Goal: Task Accomplishment & Management: Manage account settings

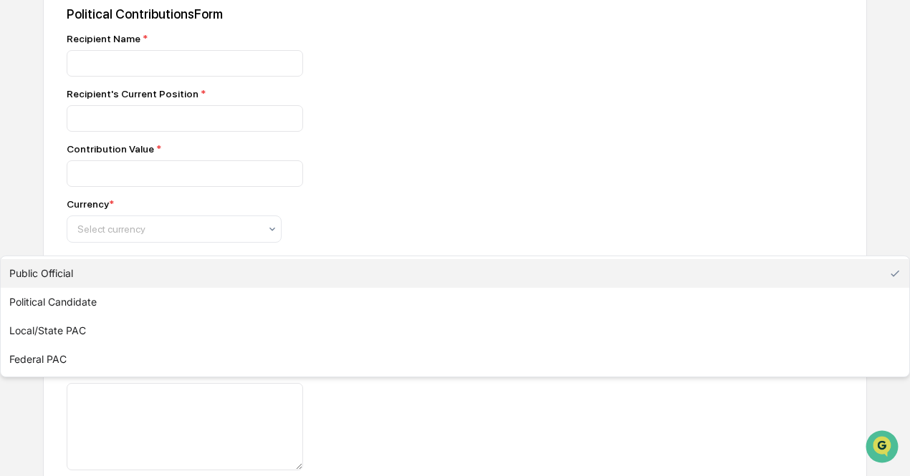
click at [265, 290] on div "Public Official" at bounding box center [168, 285] width 196 height 20
click at [275, 288] on div "Public Official" at bounding box center [455, 273] width 908 height 29
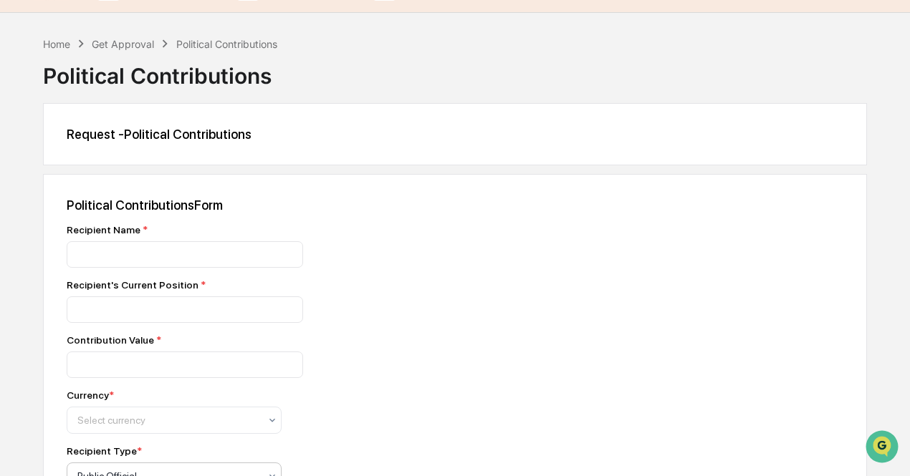
scroll to position [25, 0]
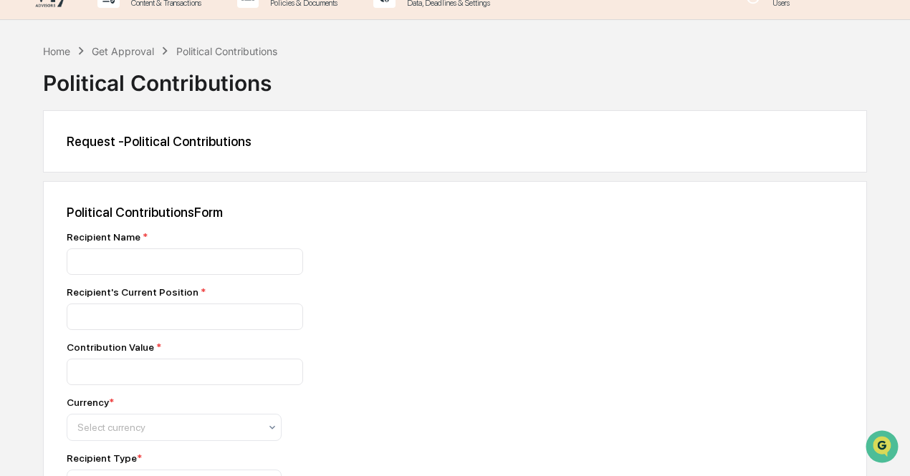
click at [124, 43] on div "Home Get Approval Political Contributions" at bounding box center [160, 51] width 234 height 16
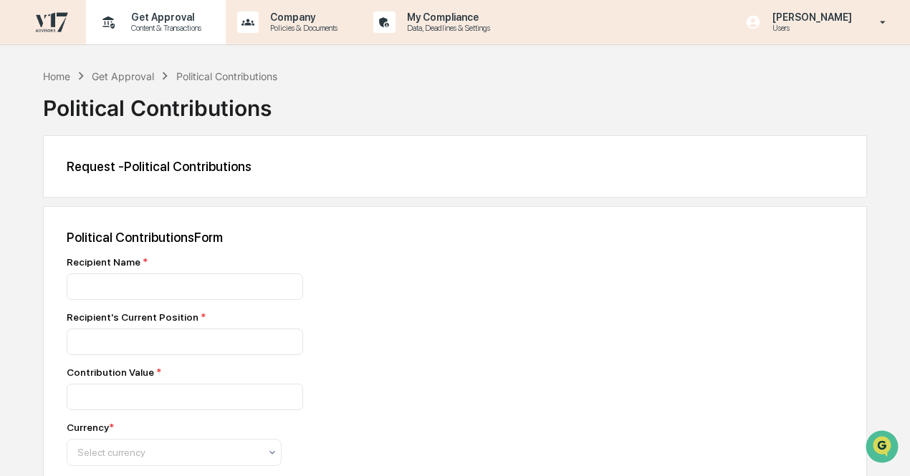
click at [151, 21] on p "Get Approval" at bounding box center [164, 16] width 89 height 11
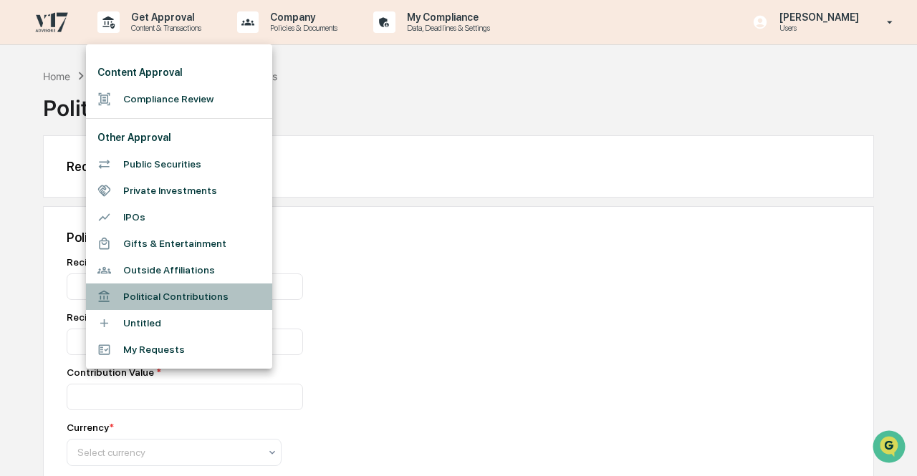
click at [183, 294] on li "Political Contributions" at bounding box center [179, 297] width 186 height 27
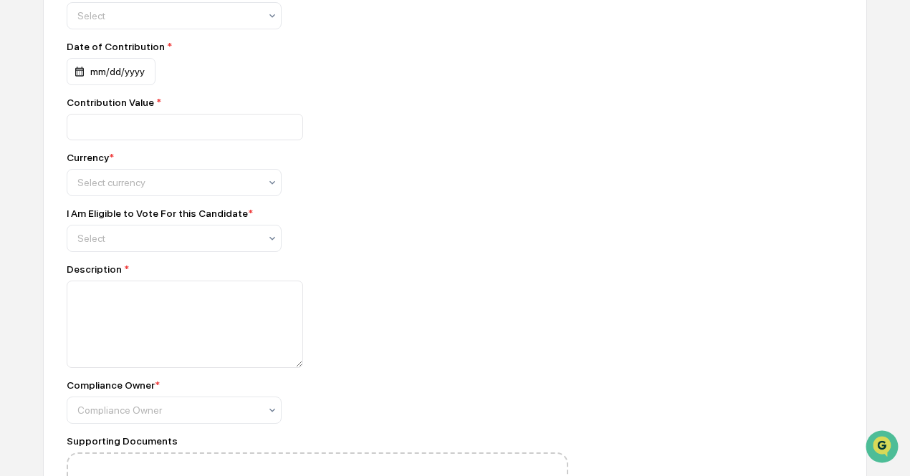
scroll to position [401, 0]
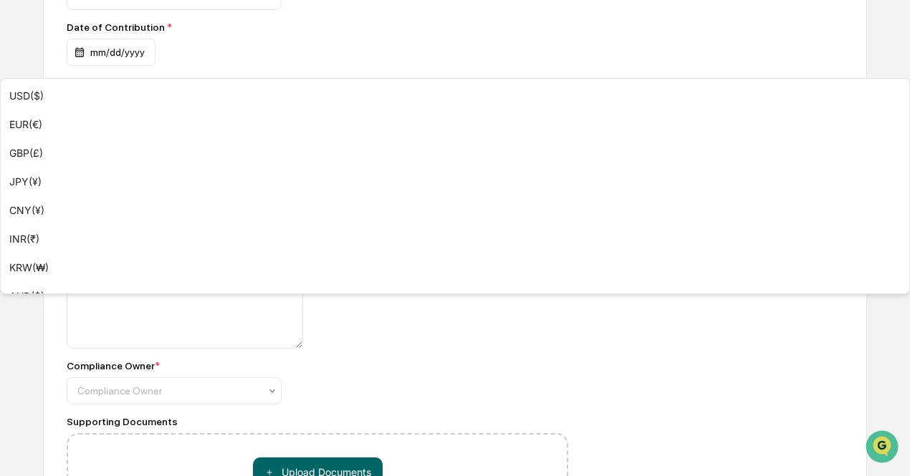
click at [211, 169] on div at bounding box center [168, 163] width 182 height 14
click at [461, 271] on div at bounding box center [317, 304] width 501 height 87
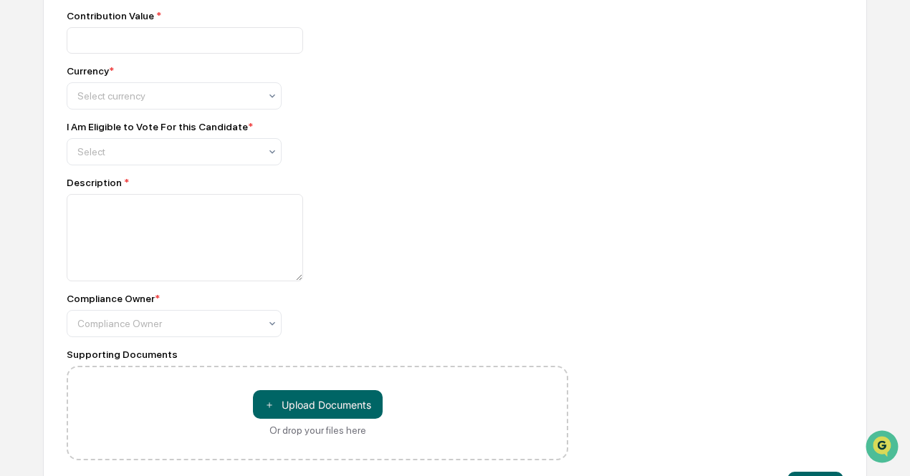
scroll to position [522, 0]
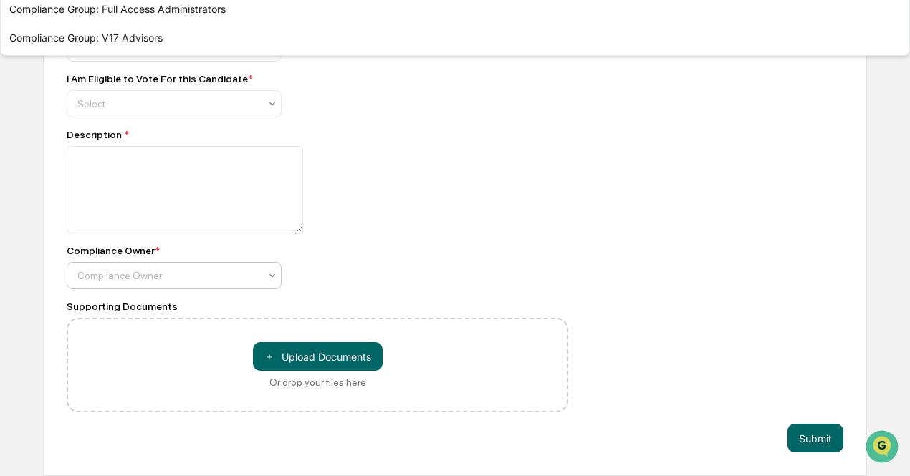
click at [257, 286] on div "Compliance Owner" at bounding box center [174, 275] width 215 height 27
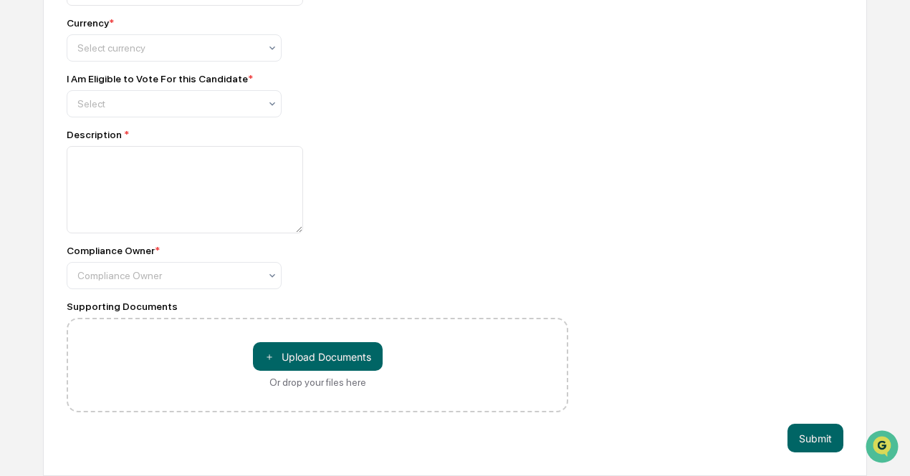
click at [404, 259] on div "Compliance Owner * Compliance Owner" at bounding box center [317, 267] width 501 height 44
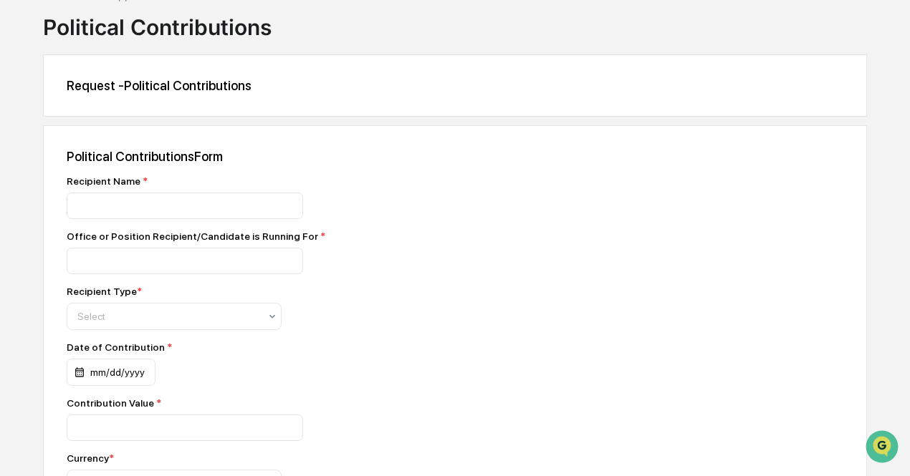
scroll to position [0, 0]
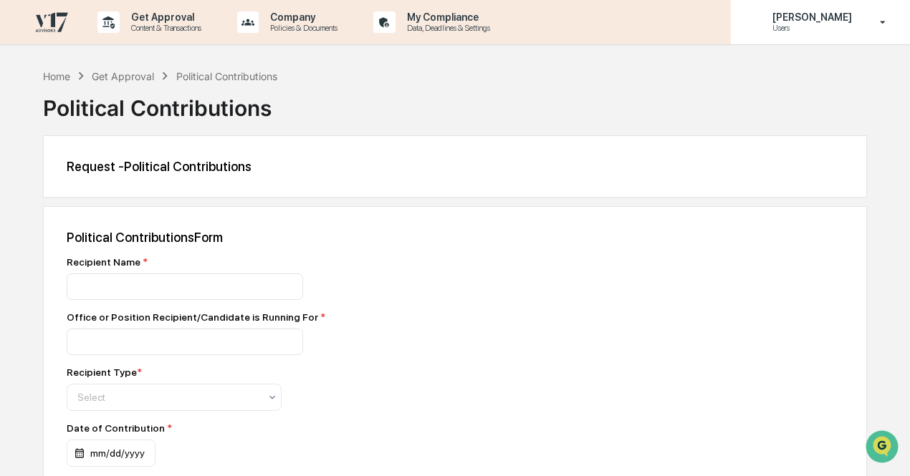
click at [834, 27] on p "Users" at bounding box center [810, 28] width 98 height 10
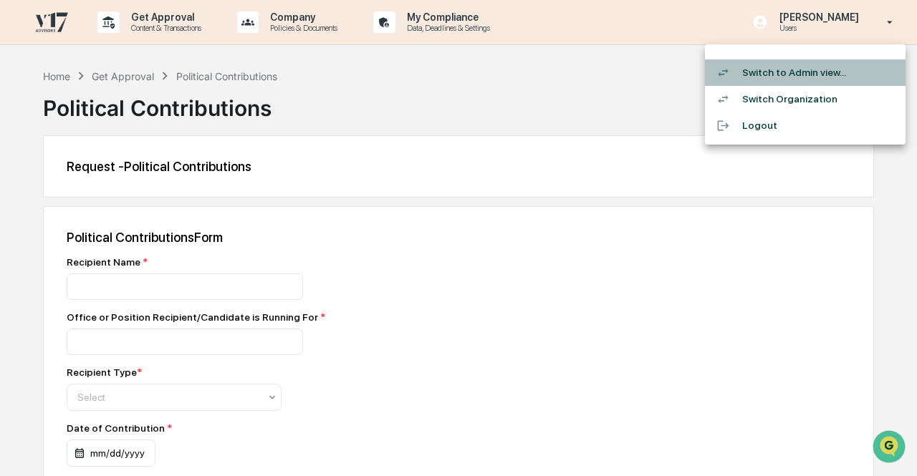
click at [827, 69] on li "Switch to Admin view..." at bounding box center [805, 72] width 201 height 27
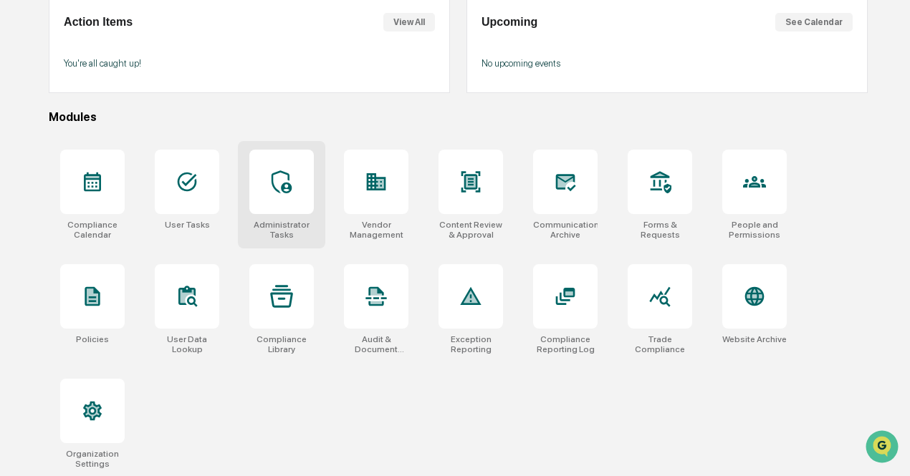
scroll to position [143, 0]
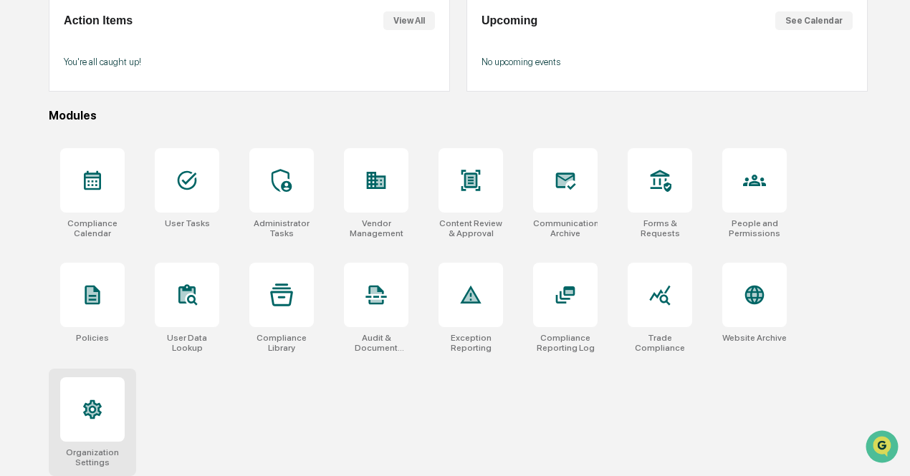
click at [103, 406] on icon at bounding box center [92, 409] width 23 height 23
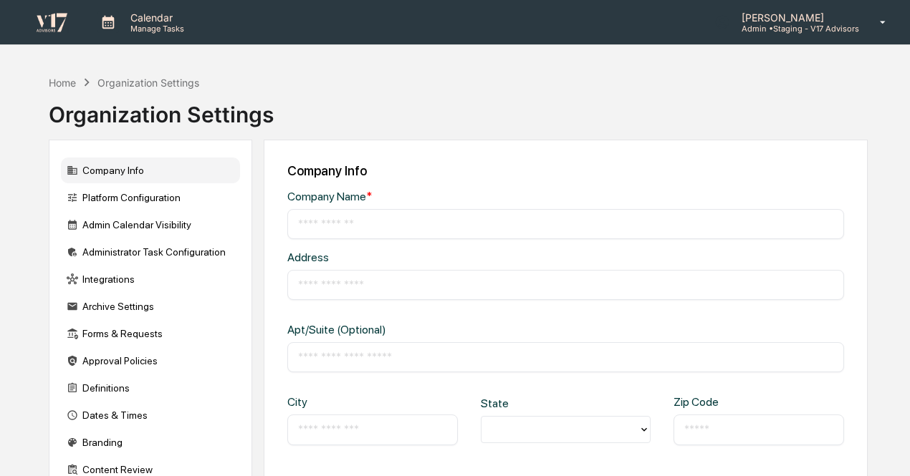
type input "**********"
type input "*********"
type input "**********"
type input "*****"
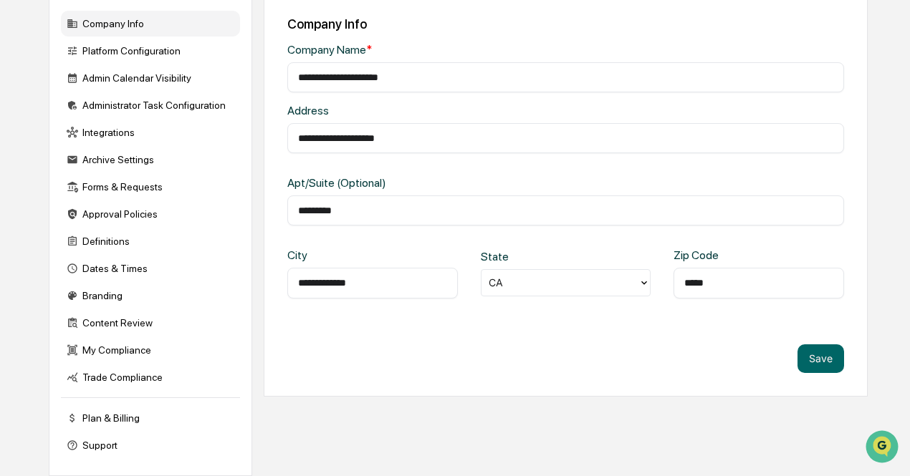
scroll to position [140, 0]
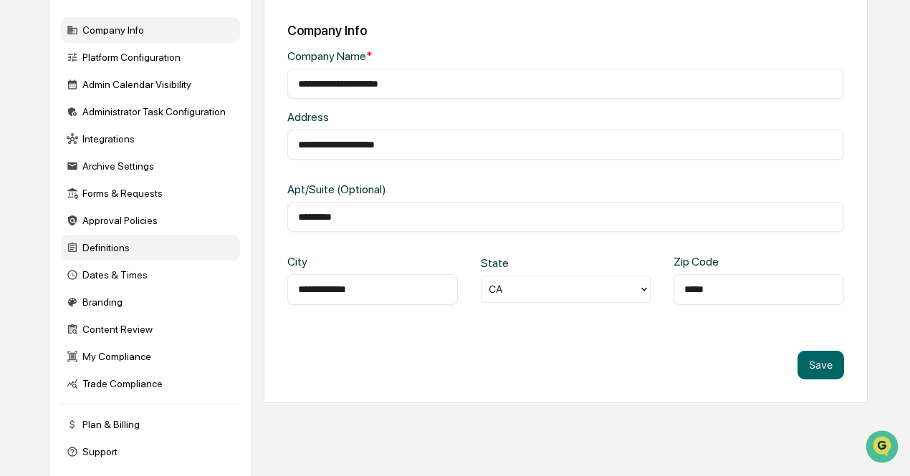
click at [144, 246] on div "Definitions" at bounding box center [150, 248] width 179 height 26
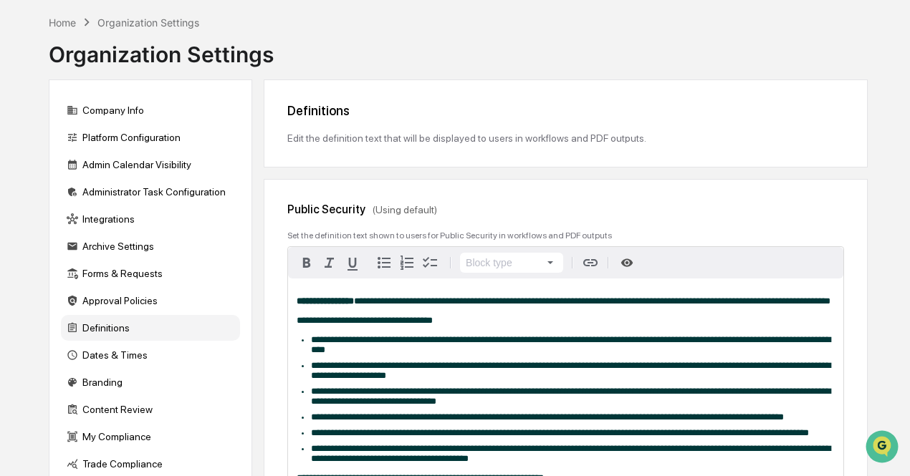
scroll to position [61, 0]
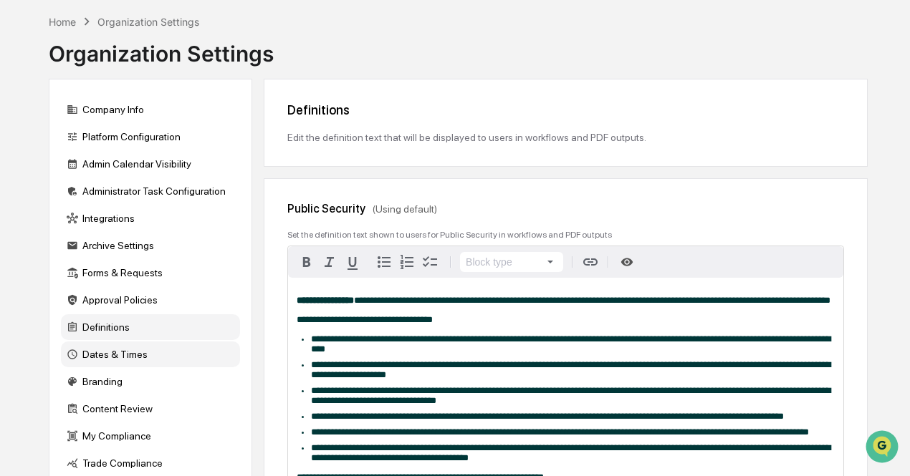
click at [106, 355] on div "Dates & Times" at bounding box center [150, 355] width 179 height 26
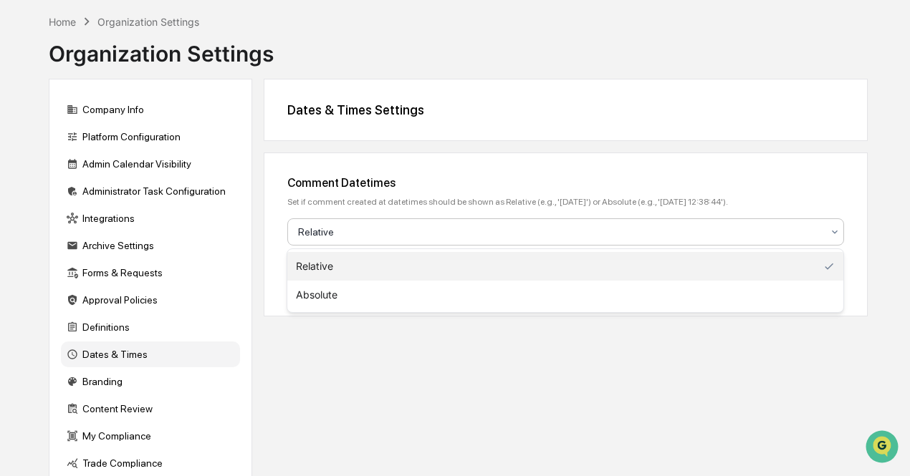
click at [437, 230] on div at bounding box center [560, 232] width 524 height 14
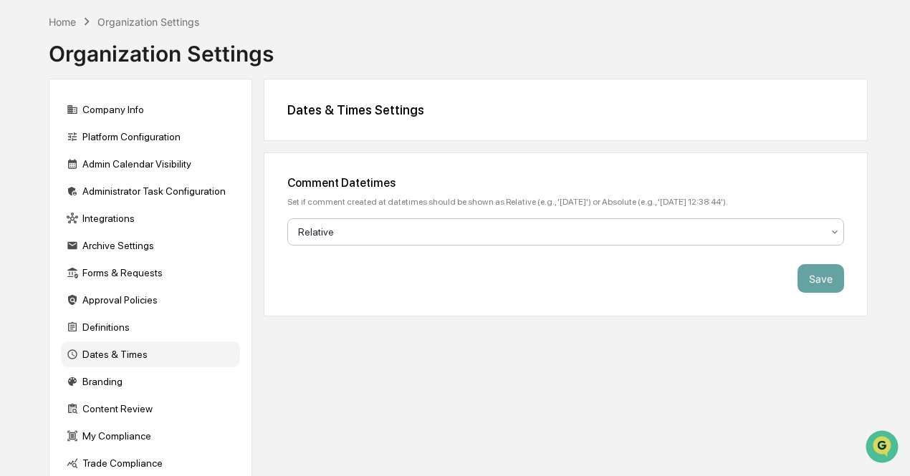
click at [437, 230] on div at bounding box center [560, 232] width 524 height 14
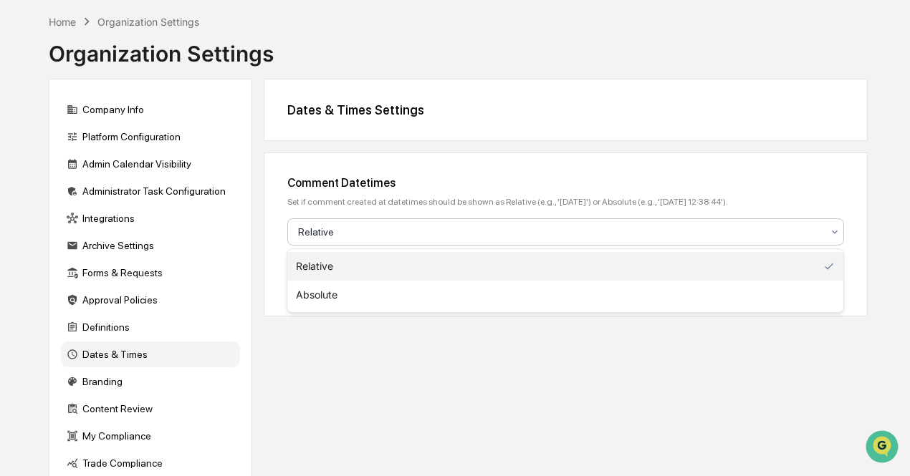
click at [437, 230] on div at bounding box center [560, 232] width 524 height 14
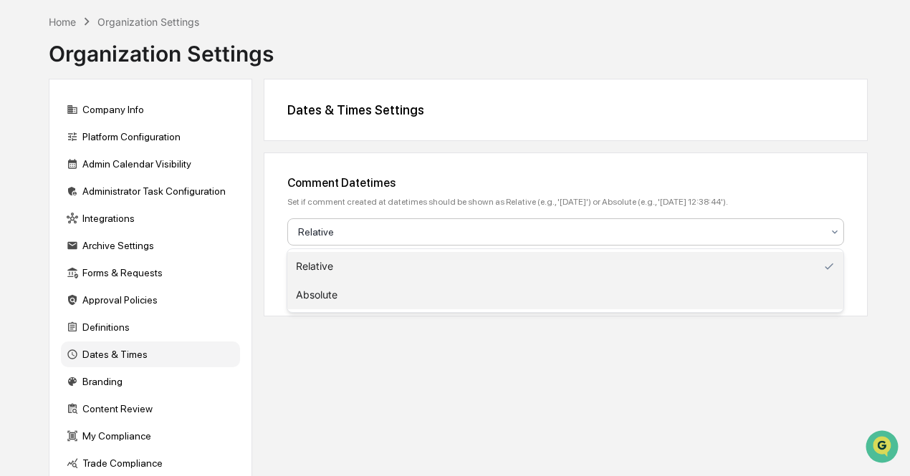
click at [426, 289] on div "Absolute" at bounding box center [565, 295] width 556 height 29
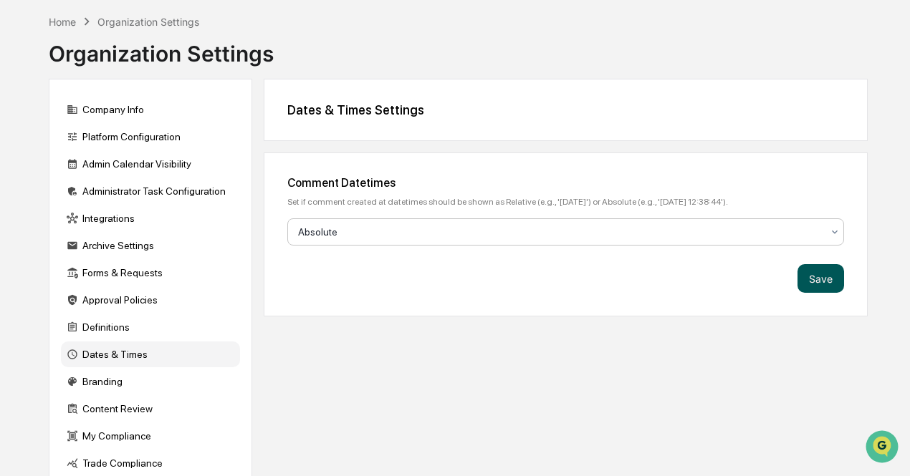
click at [808, 279] on button "Save" at bounding box center [820, 278] width 47 height 29
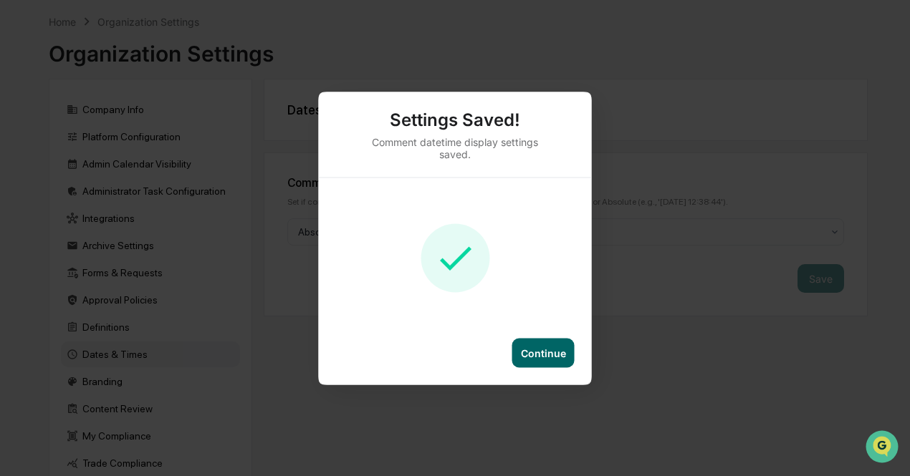
click at [549, 347] on div "Continue" at bounding box center [543, 353] width 45 height 12
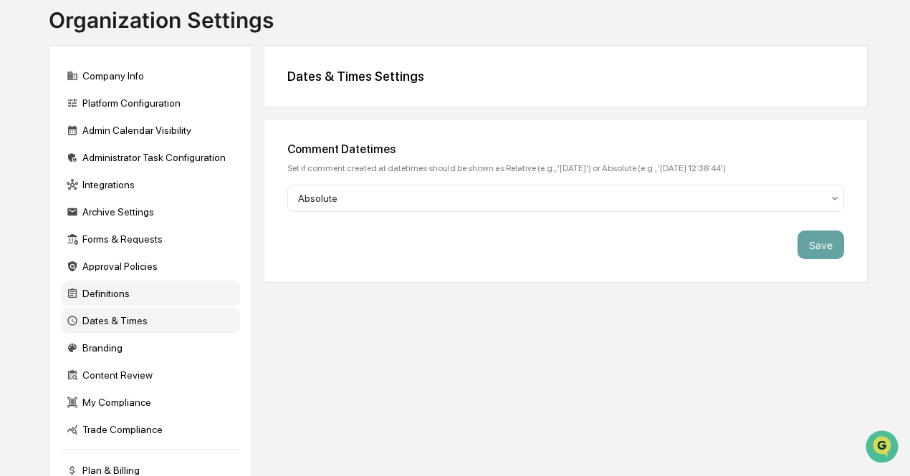
scroll to position [97, 0]
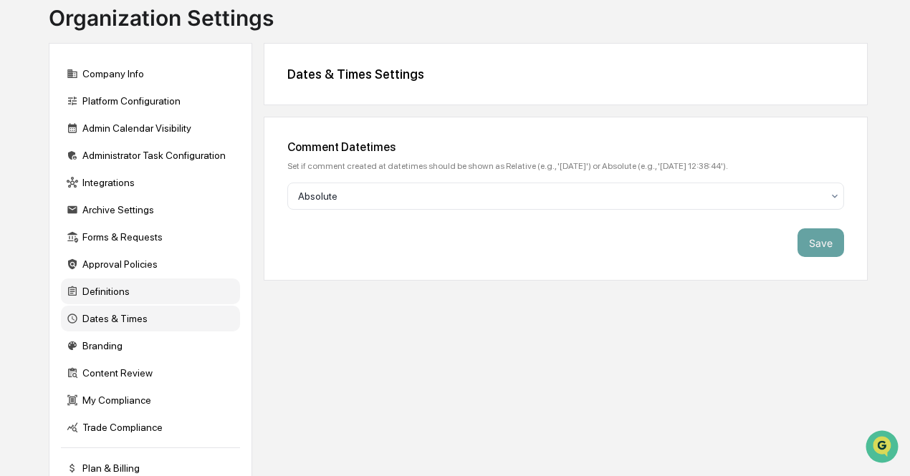
click at [165, 342] on div "Branding" at bounding box center [150, 346] width 179 height 26
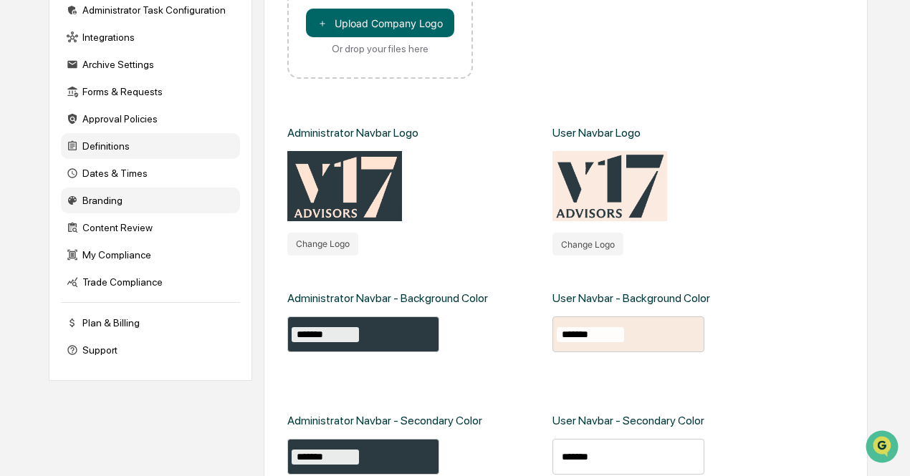
scroll to position [244, 0]
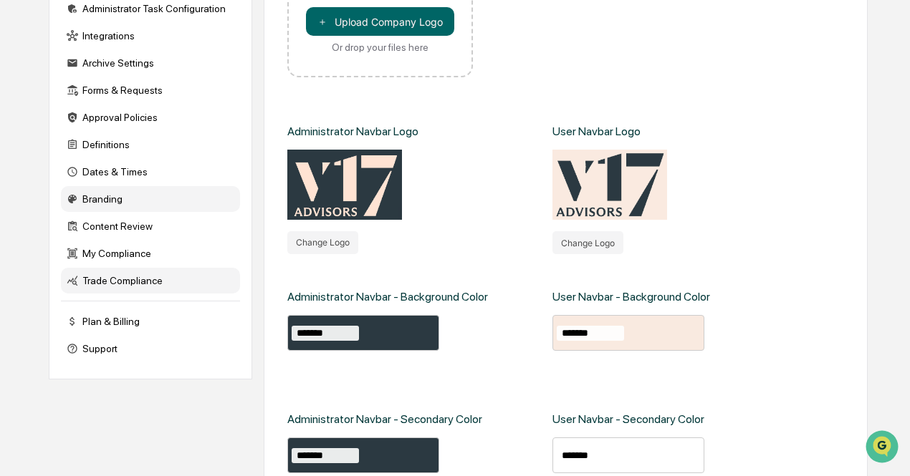
click at [162, 285] on div "Trade Compliance" at bounding box center [150, 281] width 179 height 26
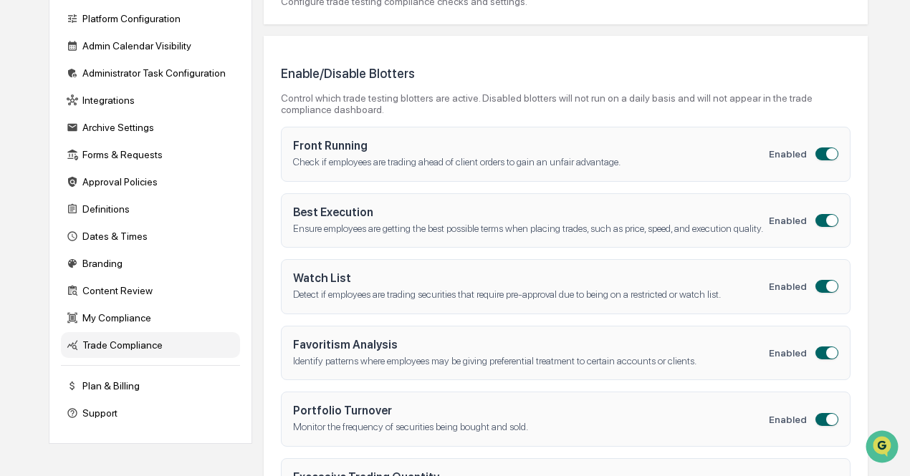
scroll to position [178, 0]
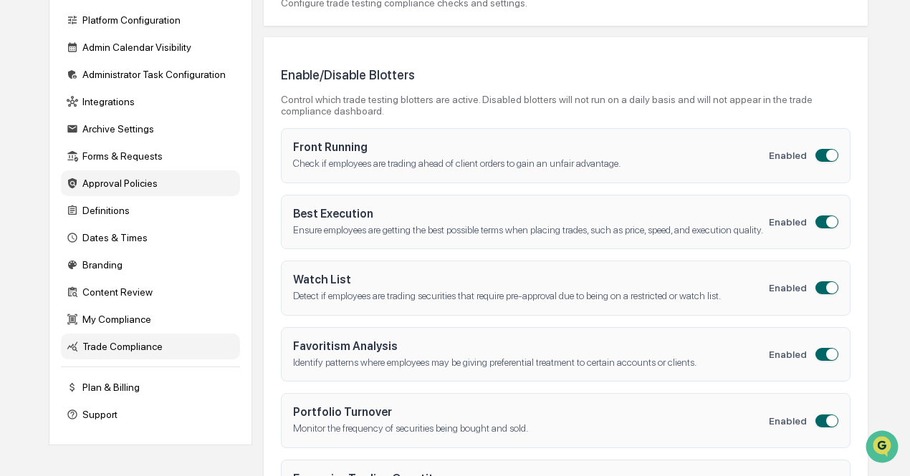
click at [155, 181] on div "Approval Policies" at bounding box center [150, 184] width 179 height 26
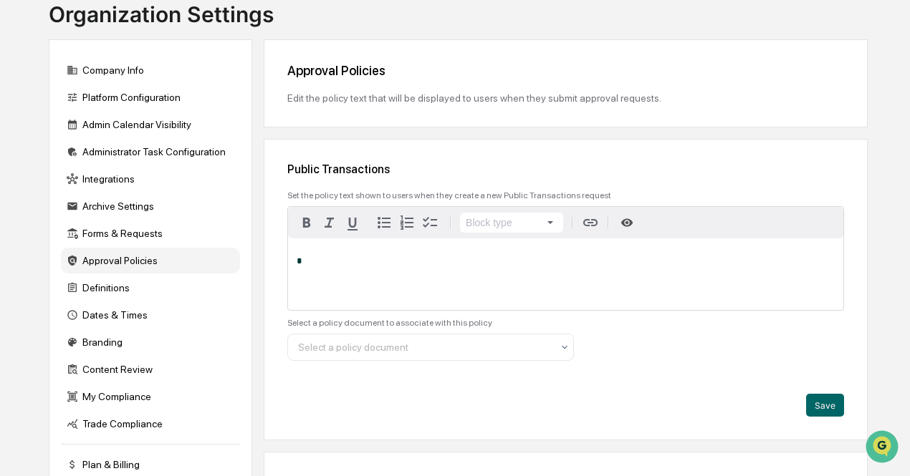
scroll to position [99, 0]
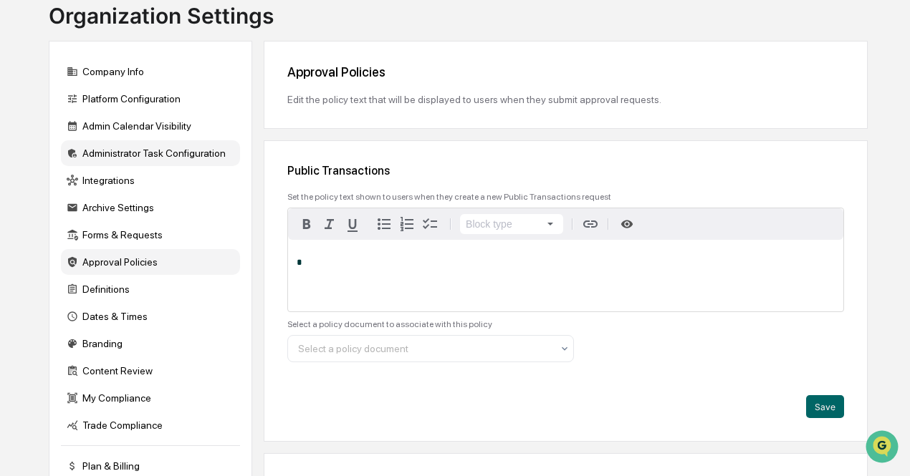
click at [188, 149] on div "Administrator Task Configuration" at bounding box center [150, 153] width 179 height 26
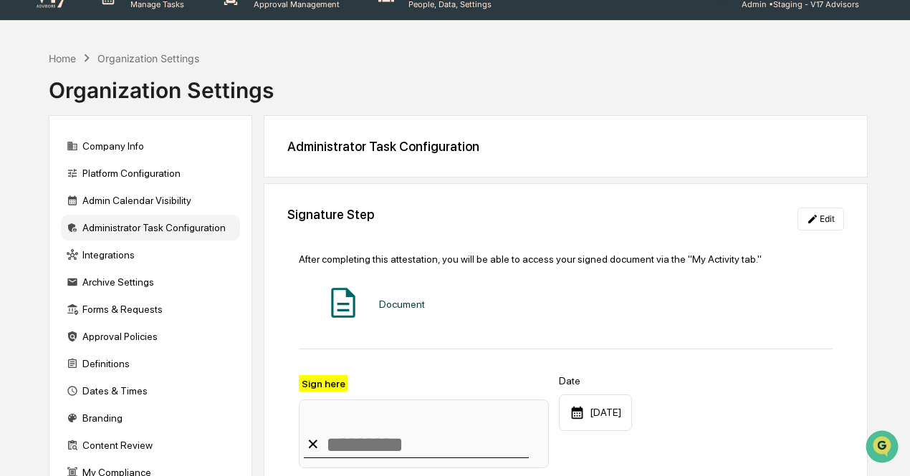
scroll to position [22, 0]
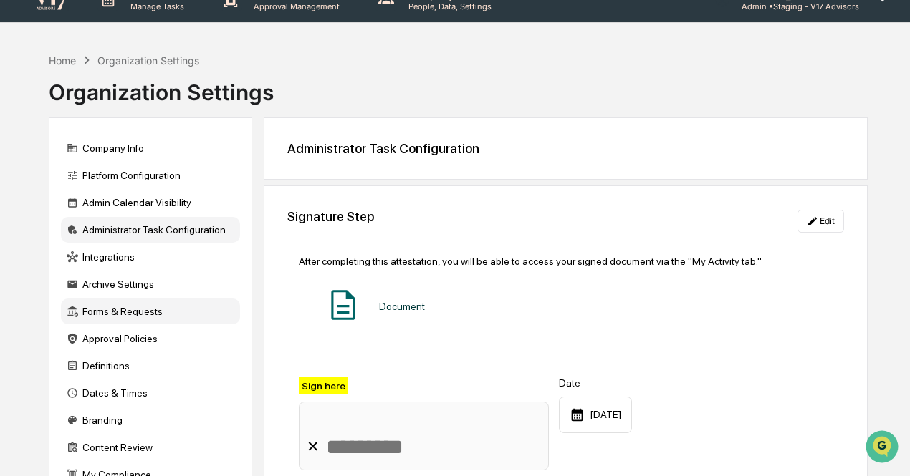
click at [146, 311] on div "Forms & Requests" at bounding box center [150, 312] width 179 height 26
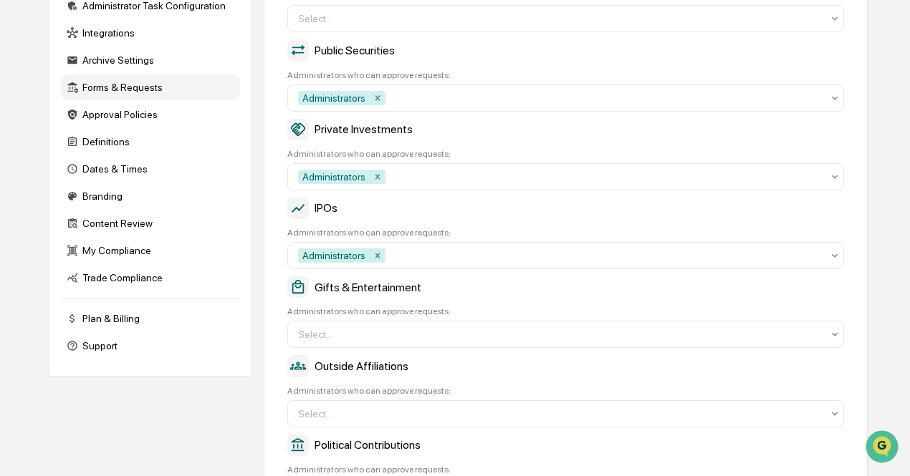
scroll to position [248, 0]
click at [433, 340] on div at bounding box center [560, 333] width 524 height 14
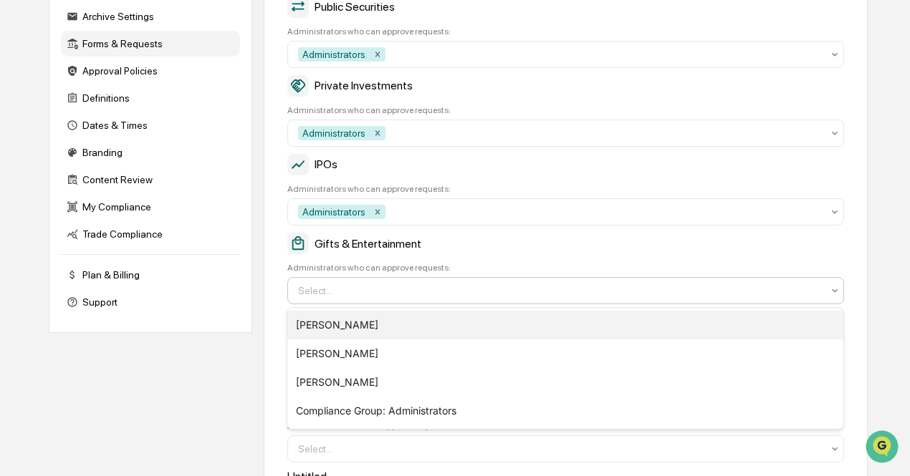
scroll to position [298, 0]
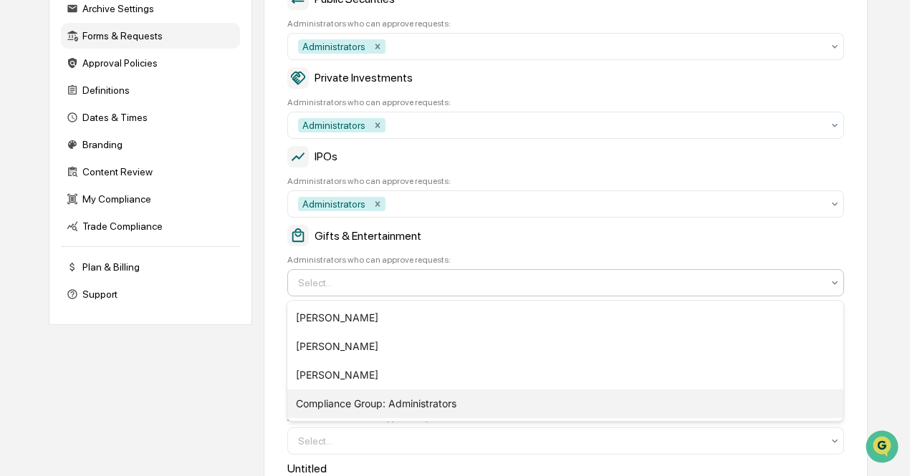
click at [416, 408] on div "Compliance Group: Administrators" at bounding box center [565, 404] width 556 height 29
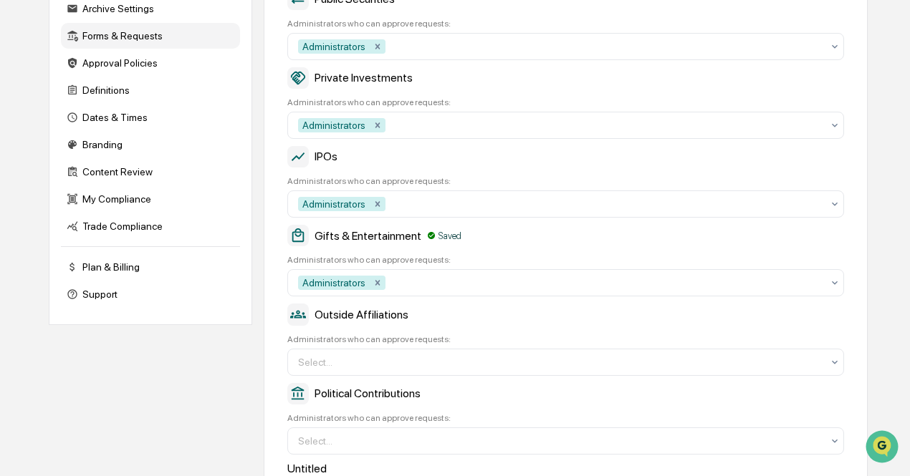
click at [901, 302] on div "Home Organization Settings Organization Settings Company Info Platform Configur…" at bounding box center [455, 244] width 910 height 949
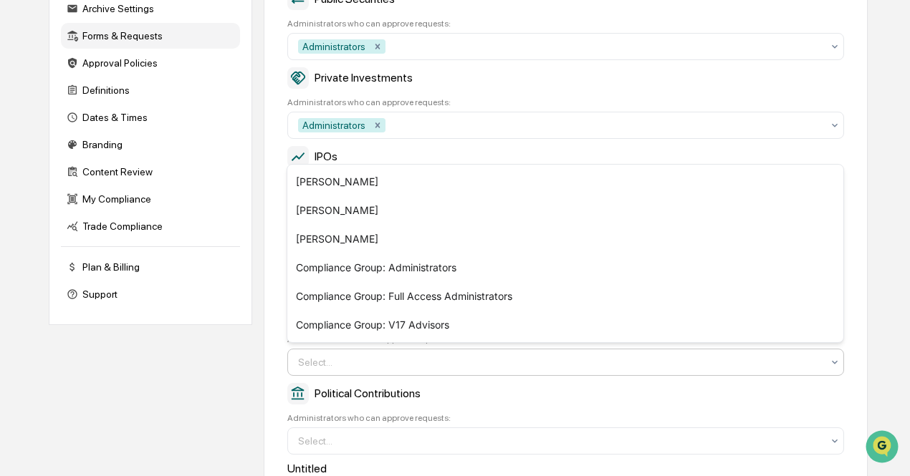
click at [757, 357] on div at bounding box center [560, 362] width 524 height 14
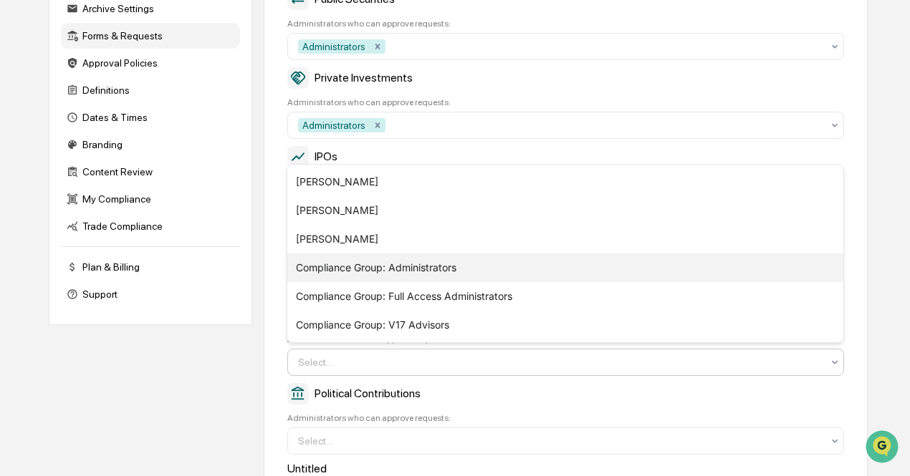
click at [655, 268] on div "Compliance Group: Administrators" at bounding box center [565, 268] width 556 height 29
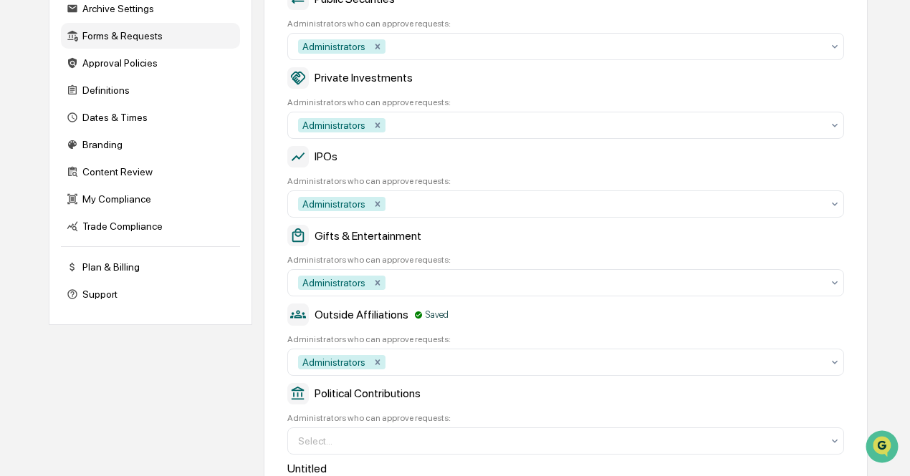
click at [891, 413] on div "Home Organization Settings Organization Settings Company Info Platform Configur…" at bounding box center [455, 244] width 910 height 949
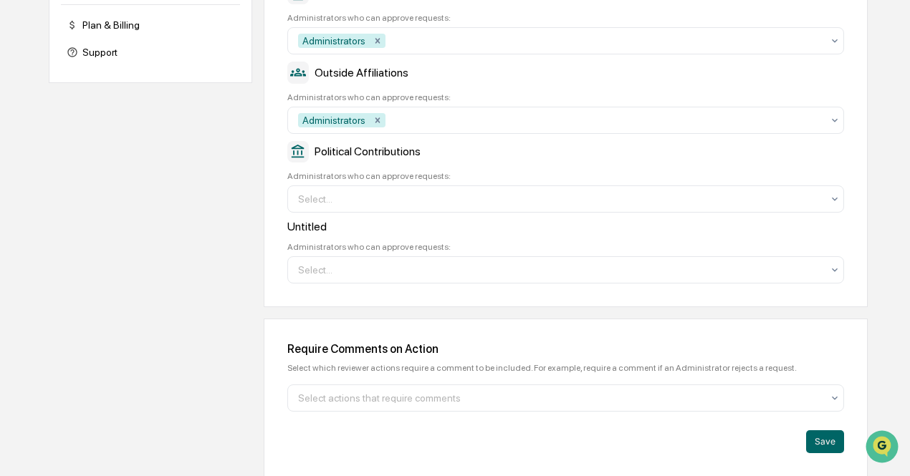
scroll to position [529, 0]
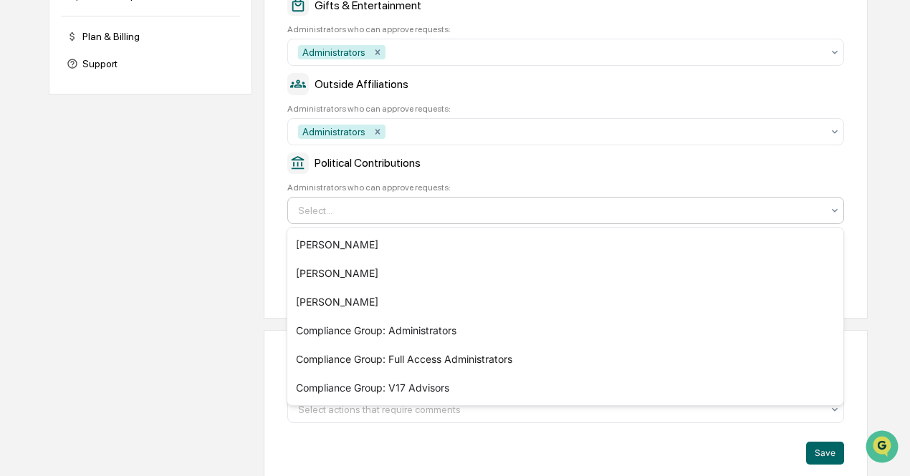
click at [538, 208] on div at bounding box center [560, 210] width 524 height 14
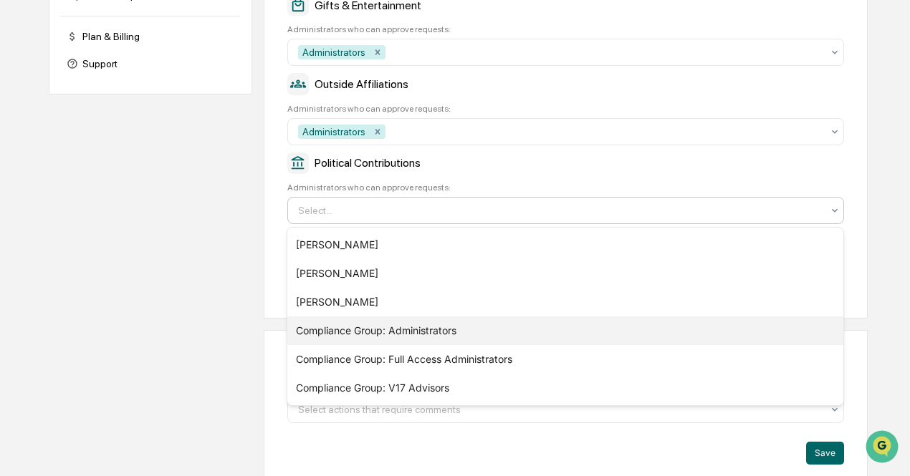
click at [457, 339] on div "Compliance Group: Administrators" at bounding box center [565, 331] width 556 height 29
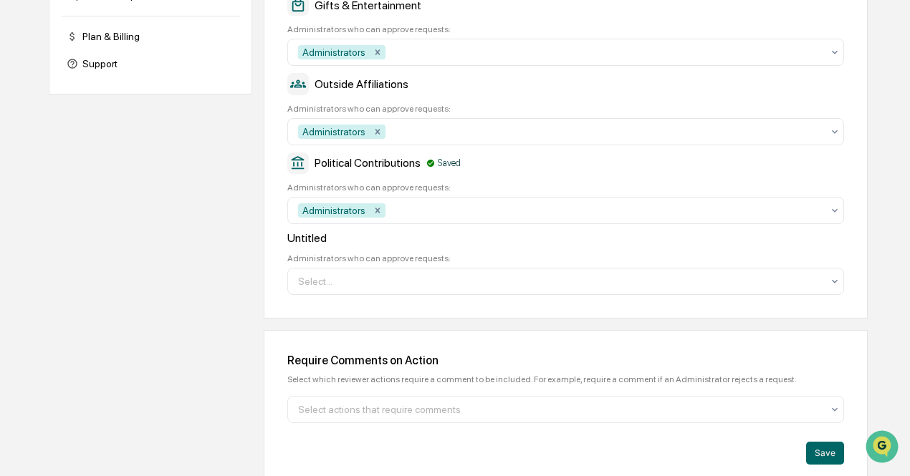
click at [112, 392] on div "Company Info Platform Configuration Admin Calendar Visibility Administrator Tas…" at bounding box center [458, 50] width 819 height 878
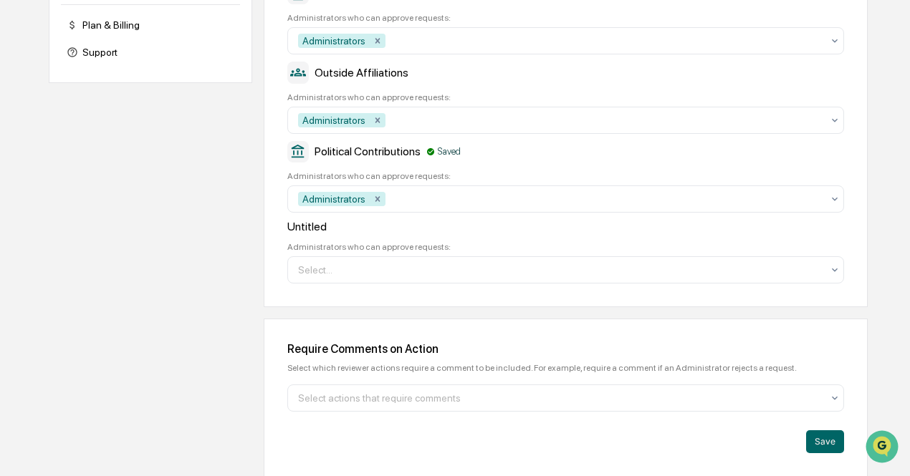
click at [845, 438] on div "Require Comments on Action Select which reviewer actions require a comment to b…" at bounding box center [566, 398] width 604 height 158
click at [824, 455] on div "Require Comments on Action Select which reviewer actions require a comment to b…" at bounding box center [566, 398] width 604 height 158
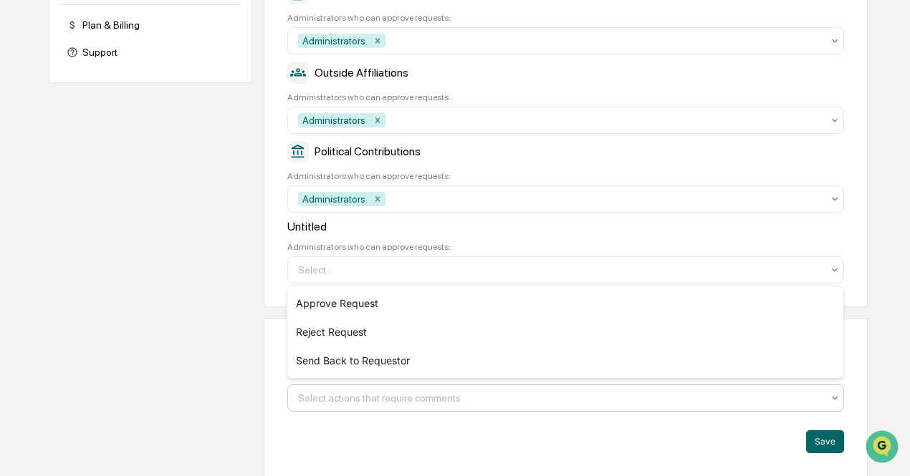
click at [744, 408] on div "Select actions that require comments" at bounding box center [560, 398] width 538 height 23
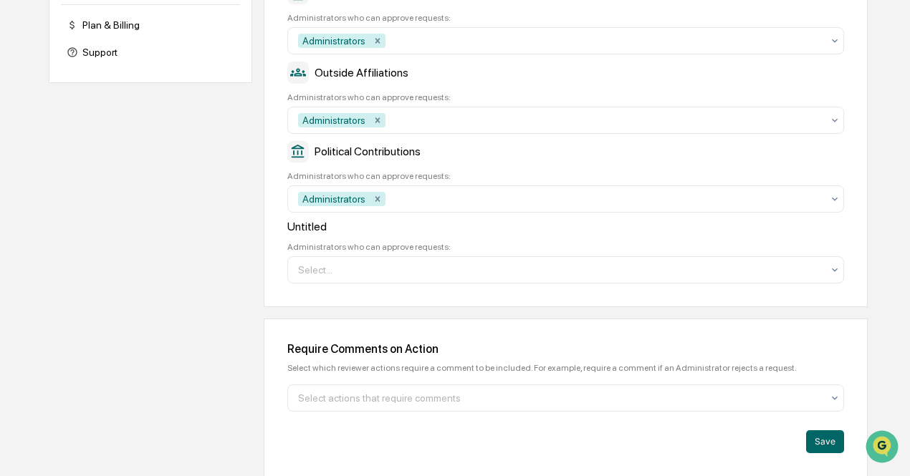
click at [178, 357] on div "Company Info Platform Configuration Admin Calendar Visibility Administrator Tas…" at bounding box center [458, 39] width 819 height 878
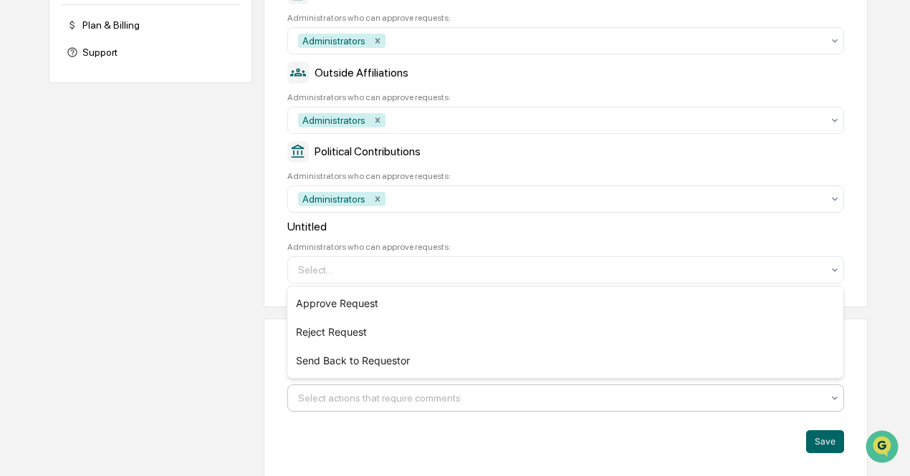
click at [433, 395] on div at bounding box center [560, 398] width 524 height 14
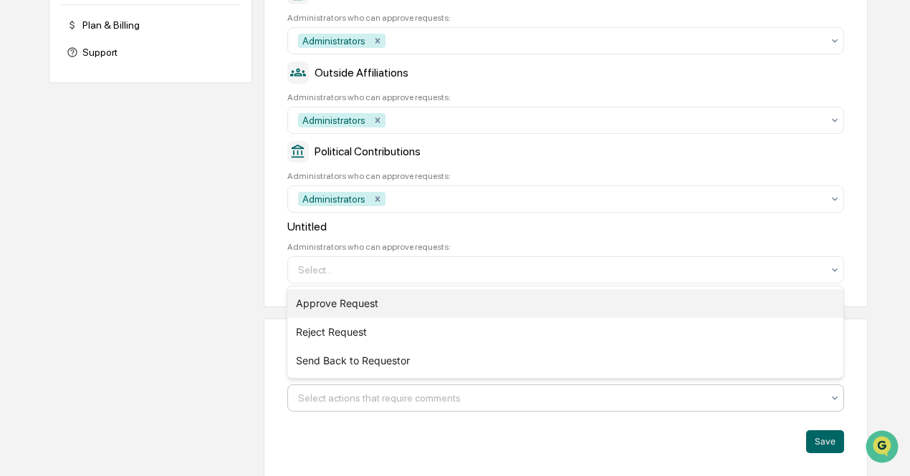
click at [432, 302] on div "Approve Request" at bounding box center [565, 303] width 556 height 29
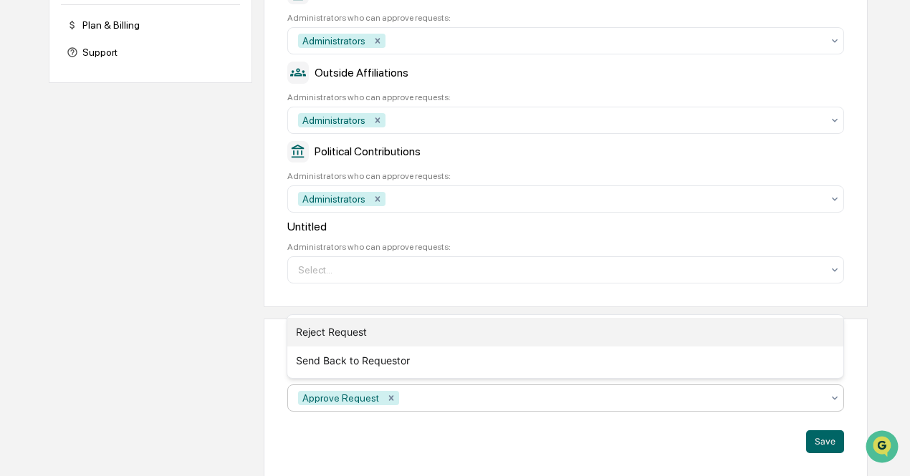
click at [547, 336] on div "Reject Request" at bounding box center [565, 332] width 556 height 29
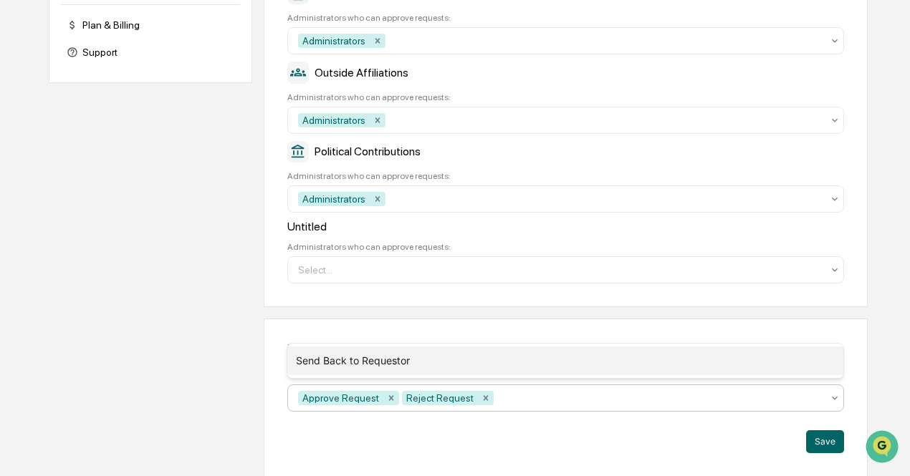
click at [536, 361] on div "Send Back to Requestor" at bounding box center [565, 361] width 556 height 29
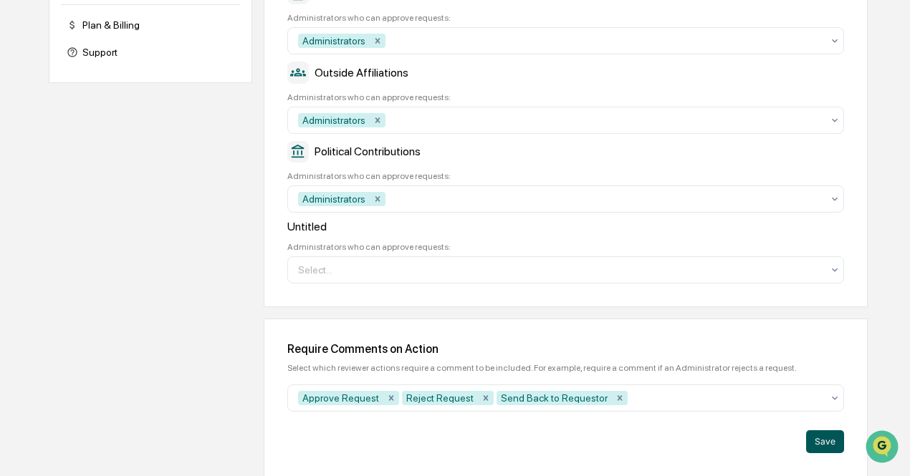
click at [827, 446] on button "Save" at bounding box center [825, 442] width 38 height 23
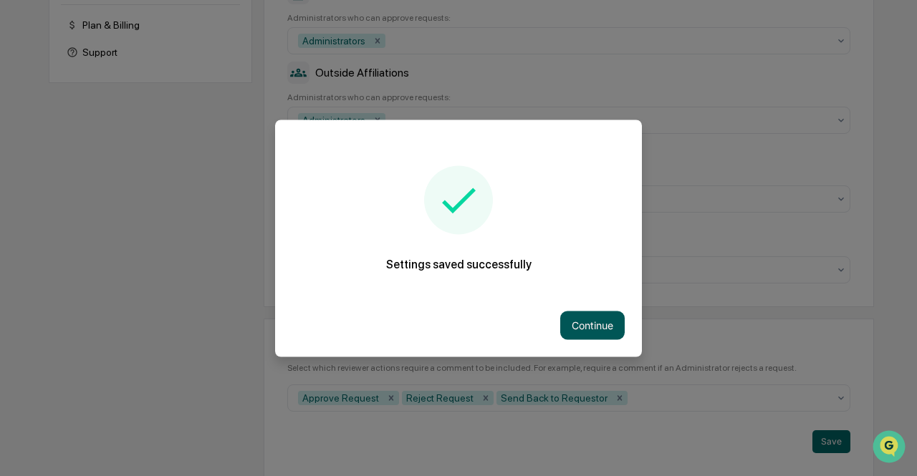
click at [583, 326] on button "Continue" at bounding box center [592, 325] width 64 height 29
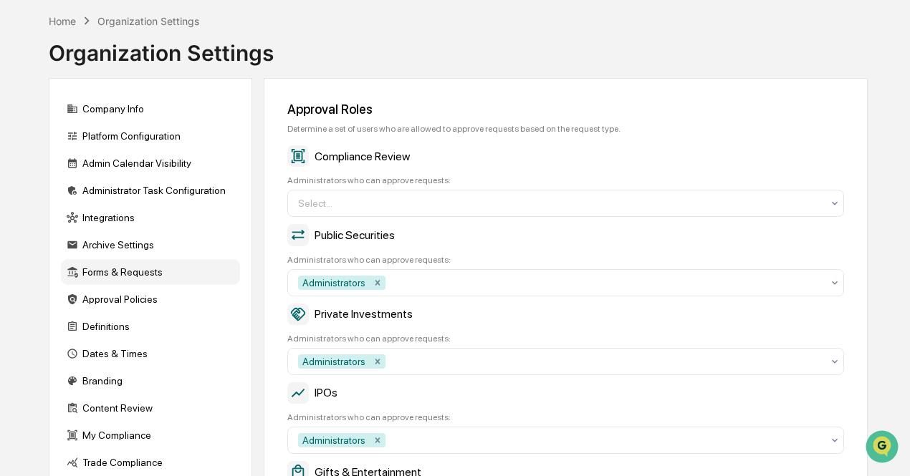
scroll to position [52, 0]
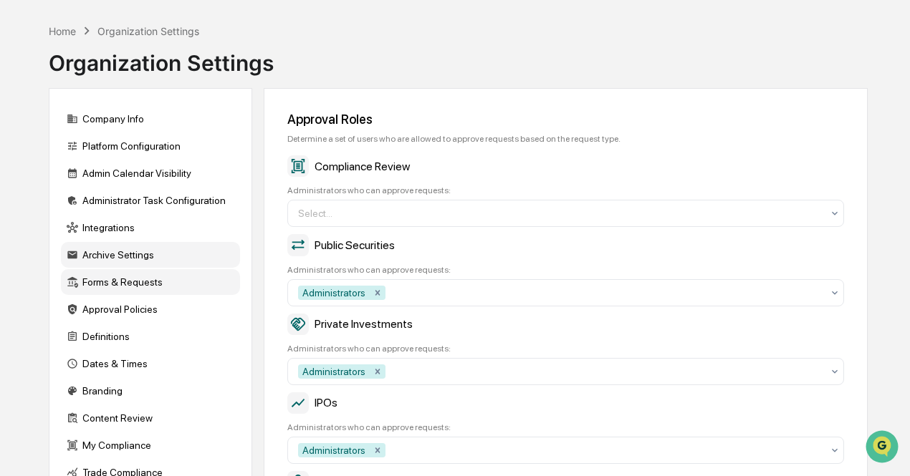
click at [140, 254] on div "Archive Settings" at bounding box center [150, 255] width 179 height 26
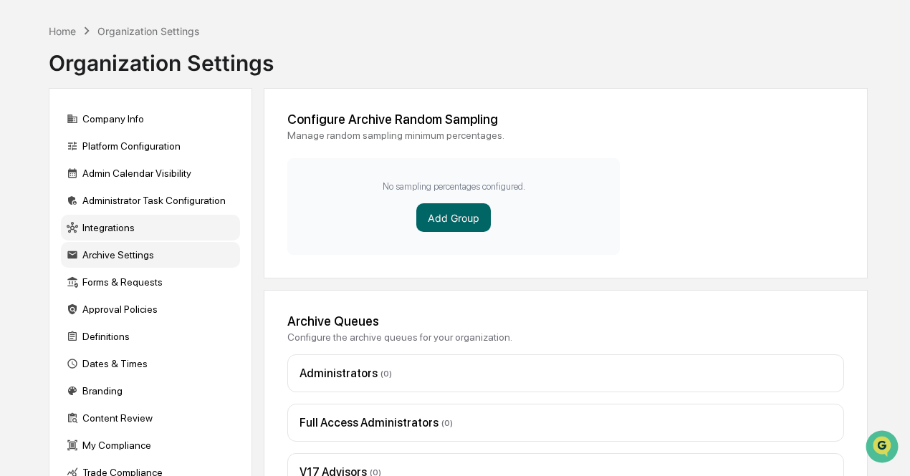
click at [130, 226] on div "Integrations" at bounding box center [150, 228] width 179 height 26
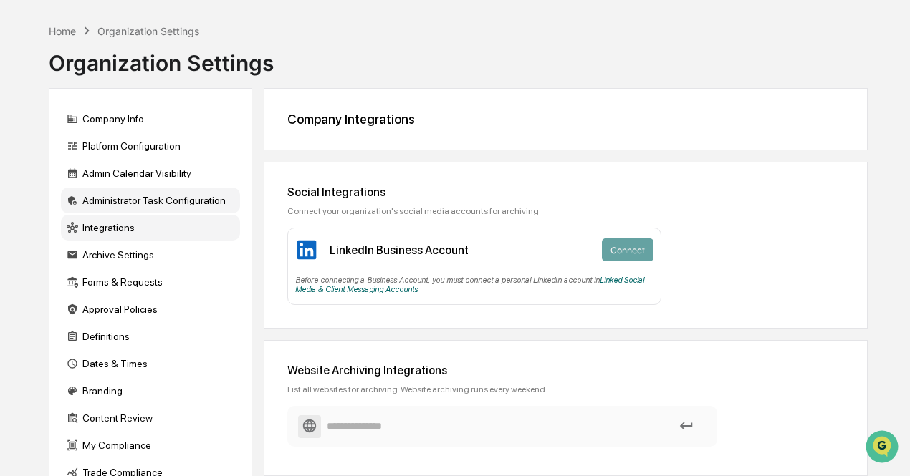
click at [147, 203] on div "Administrator Task Configuration" at bounding box center [150, 201] width 179 height 26
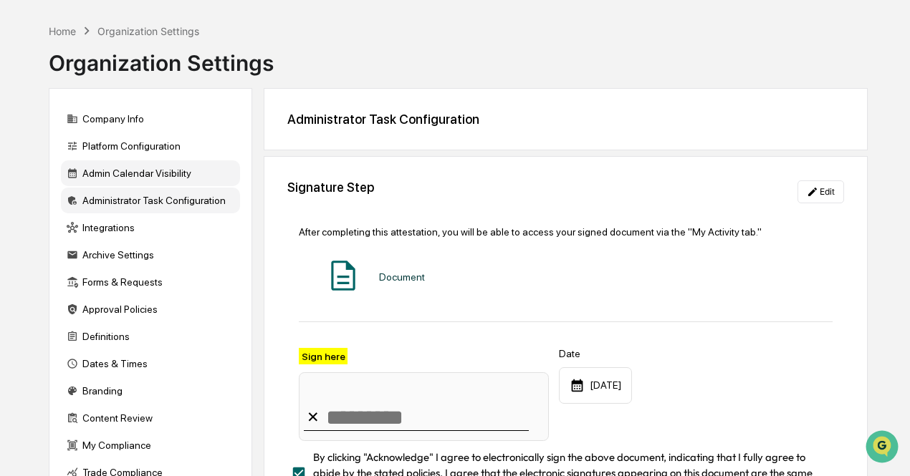
click at [150, 173] on div "Admin Calendar Visibility" at bounding box center [150, 173] width 179 height 26
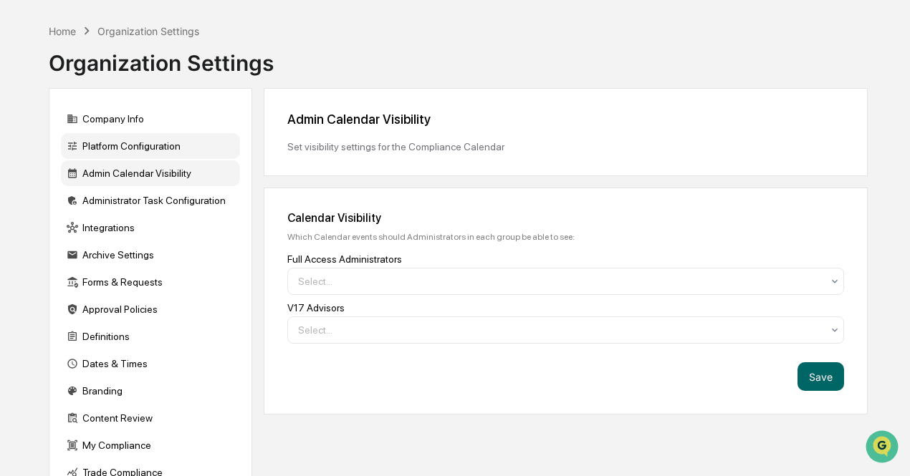
click at [150, 154] on div "Platform Configuration" at bounding box center [150, 146] width 179 height 26
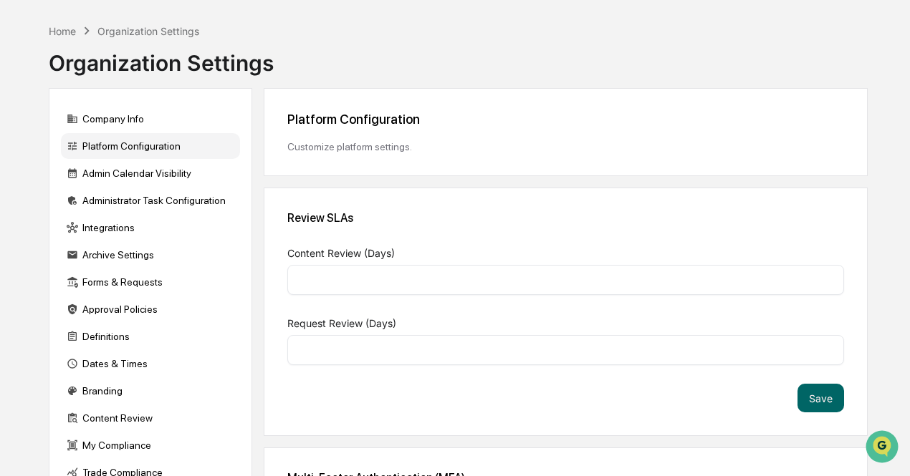
type input "*"
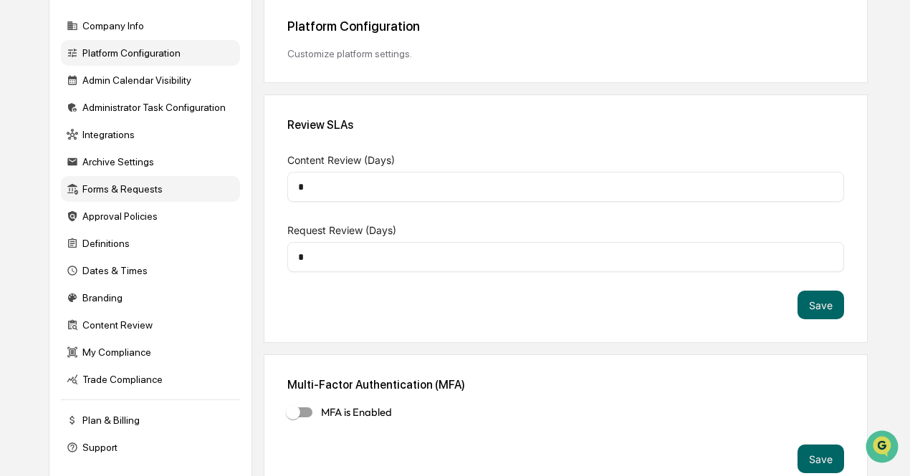
scroll to position [165, 0]
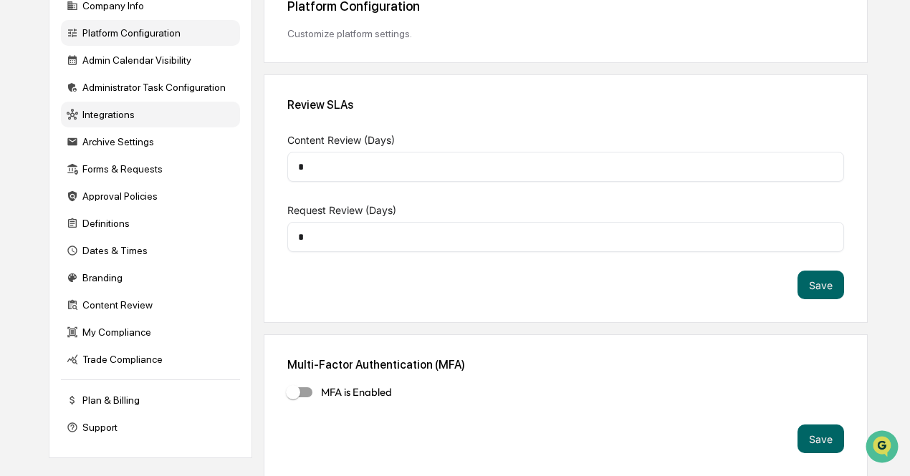
click at [160, 117] on div "Integrations" at bounding box center [150, 115] width 179 height 26
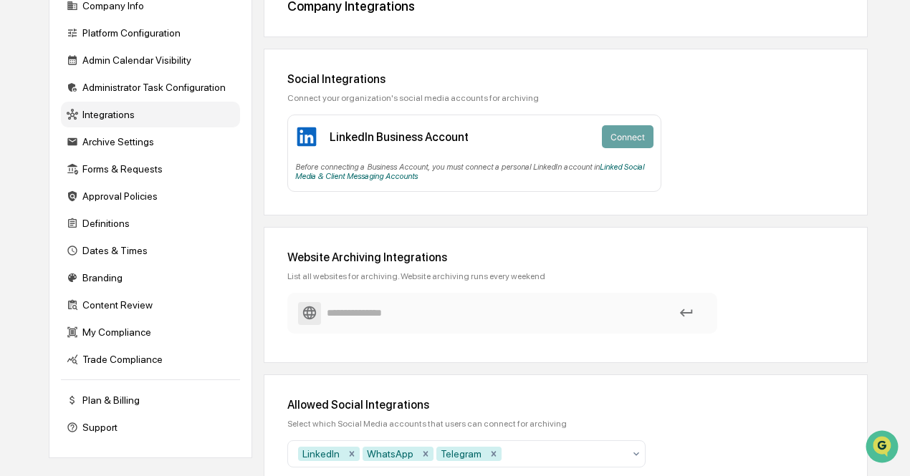
scroll to position [226, 0]
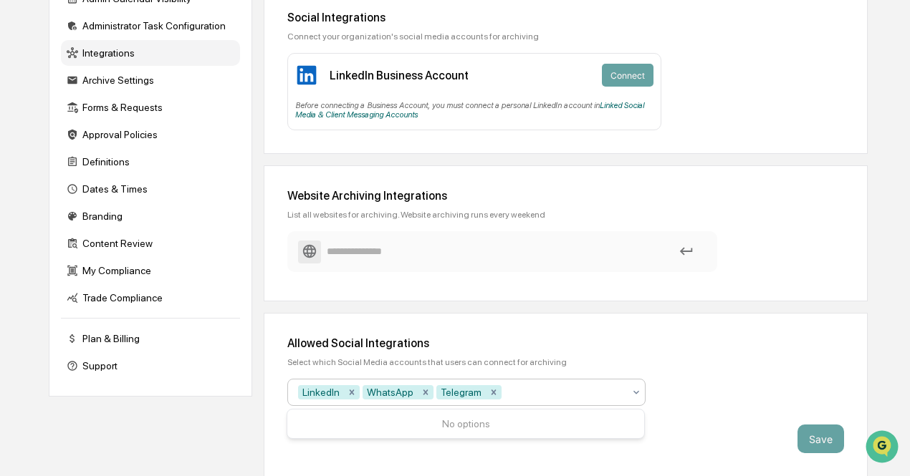
click at [629, 389] on div "LinkedIn WhatsApp Telegram" at bounding box center [461, 392] width 340 height 23
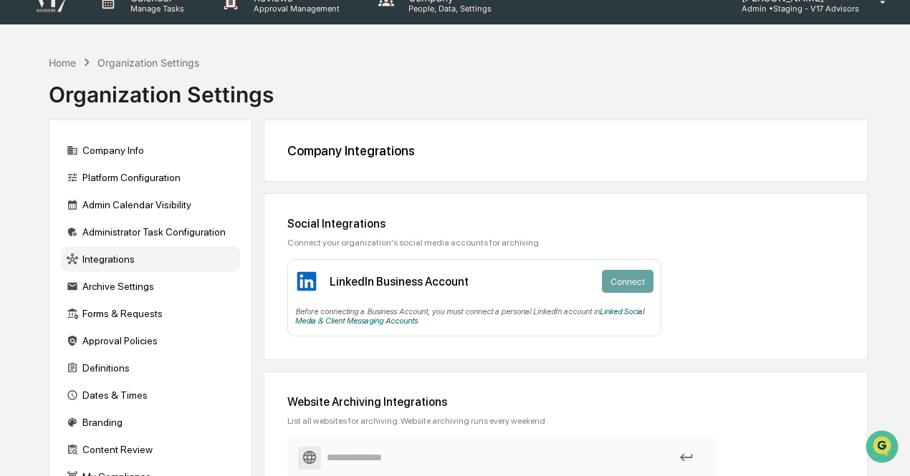
scroll to position [0, 0]
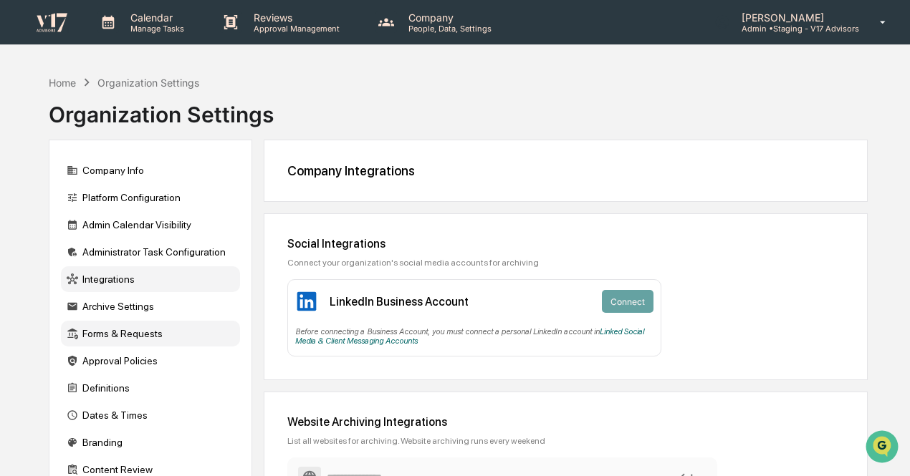
click at [134, 329] on div "Forms & Requests" at bounding box center [150, 334] width 179 height 26
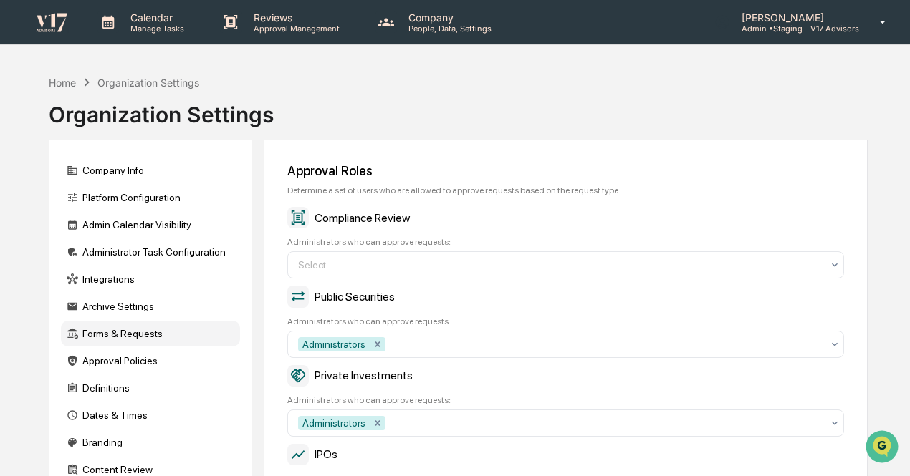
click at [810, 31] on p "Admin • Staging - V17 Advisors" at bounding box center [794, 29] width 129 height 10
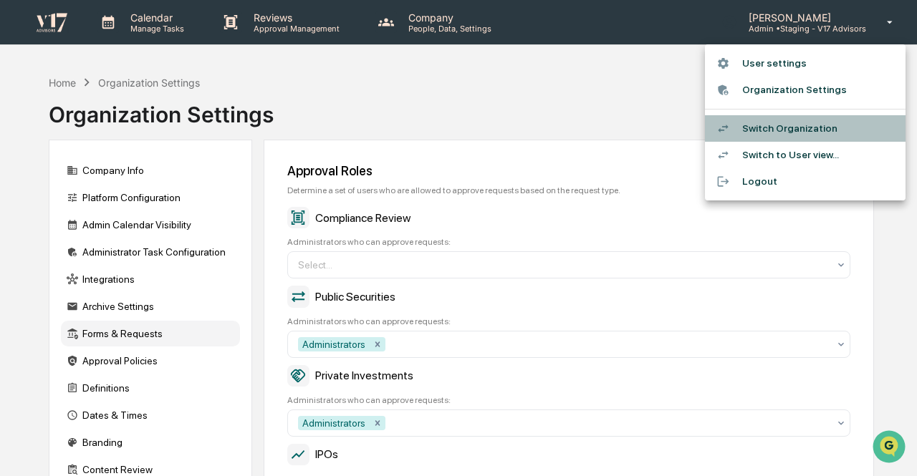
click at [799, 128] on li "Switch Organization" at bounding box center [805, 128] width 201 height 27
